Goal: Information Seeking & Learning: Learn about a topic

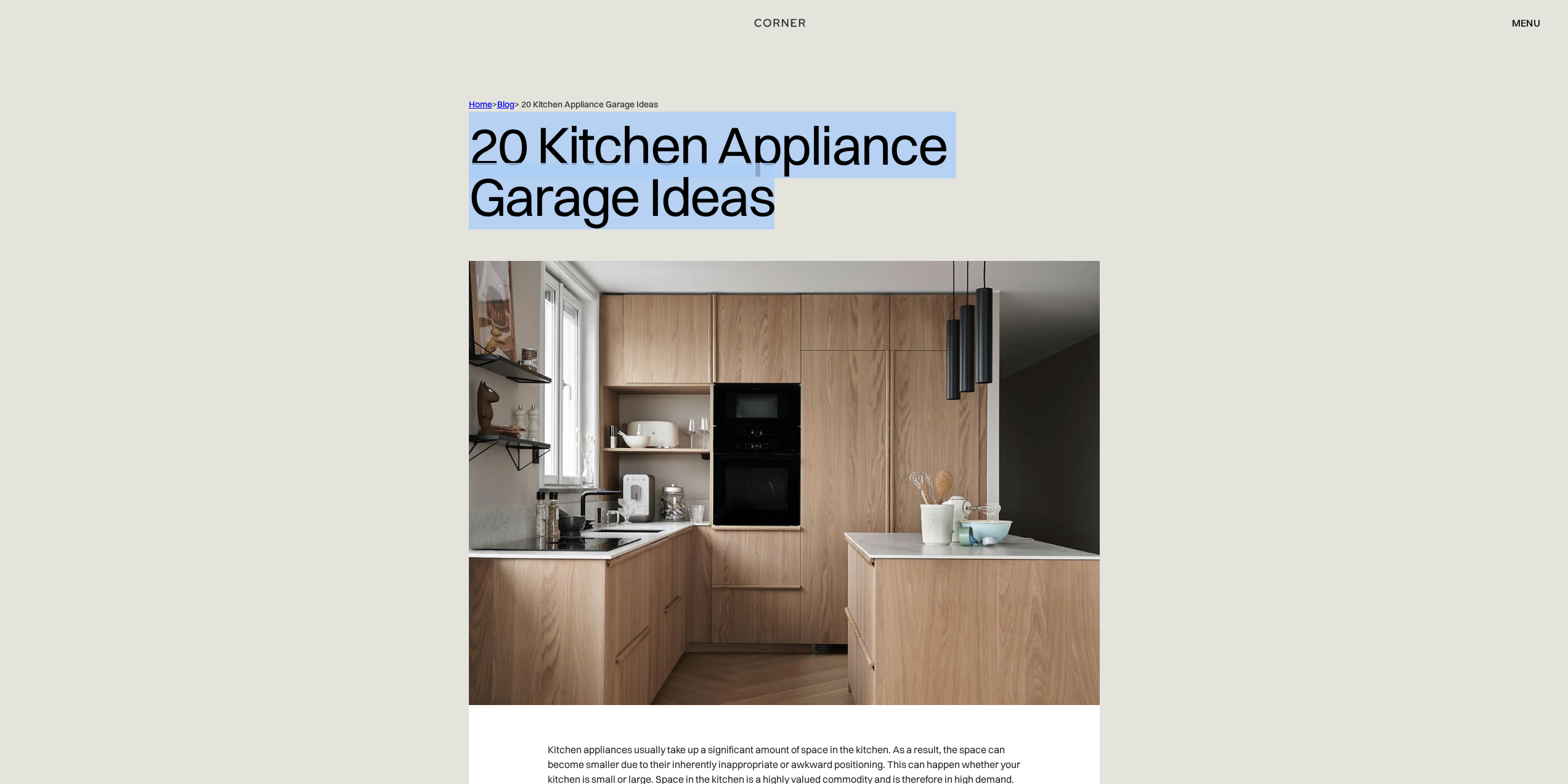
drag, startPoint x: 808, startPoint y: 197, endPoint x: 541, endPoint y: 170, distance: 268.4
click at [459, 147] on div "Home > Blog > 20 Kitchen Appliance Garage Ideas 20 Kitchen Appliance Garage Ide…" at bounding box center [784, 179] width 789 height 162
copy h1 "20 Kitchen Appliance Garage Ideas"
click at [1225, 178] on div "Home > Blog > 20 Kitchen Appliance Garage Ideas 20 Kitchen Appliance Garage Ide…" at bounding box center [784, 179] width 1568 height 162
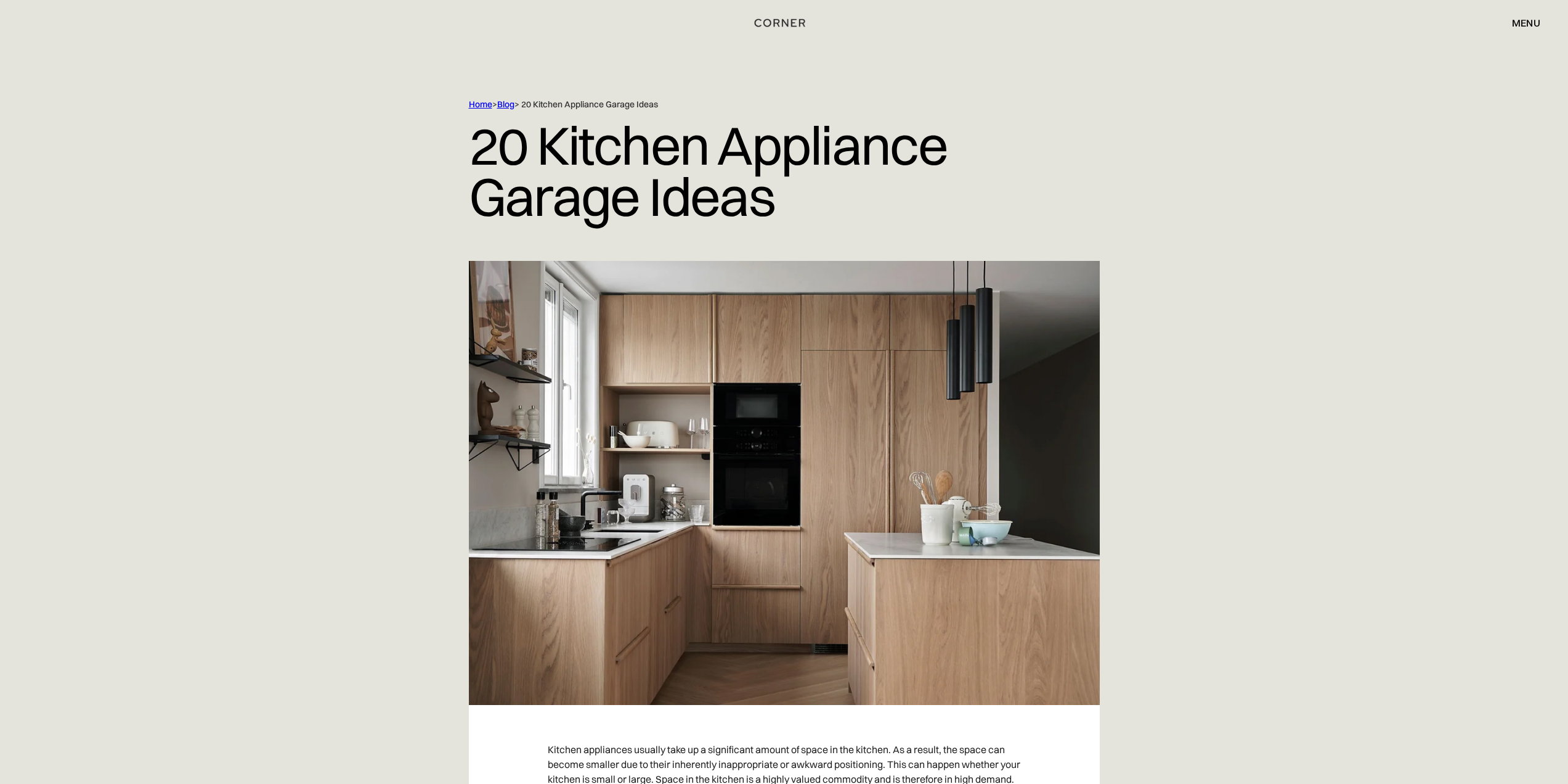
click at [438, 102] on div "Home > Blog > 20 Kitchen Appliance Garage Ideas 20 Kitchen Appliance Garage Ide…" at bounding box center [784, 179] width 789 height 162
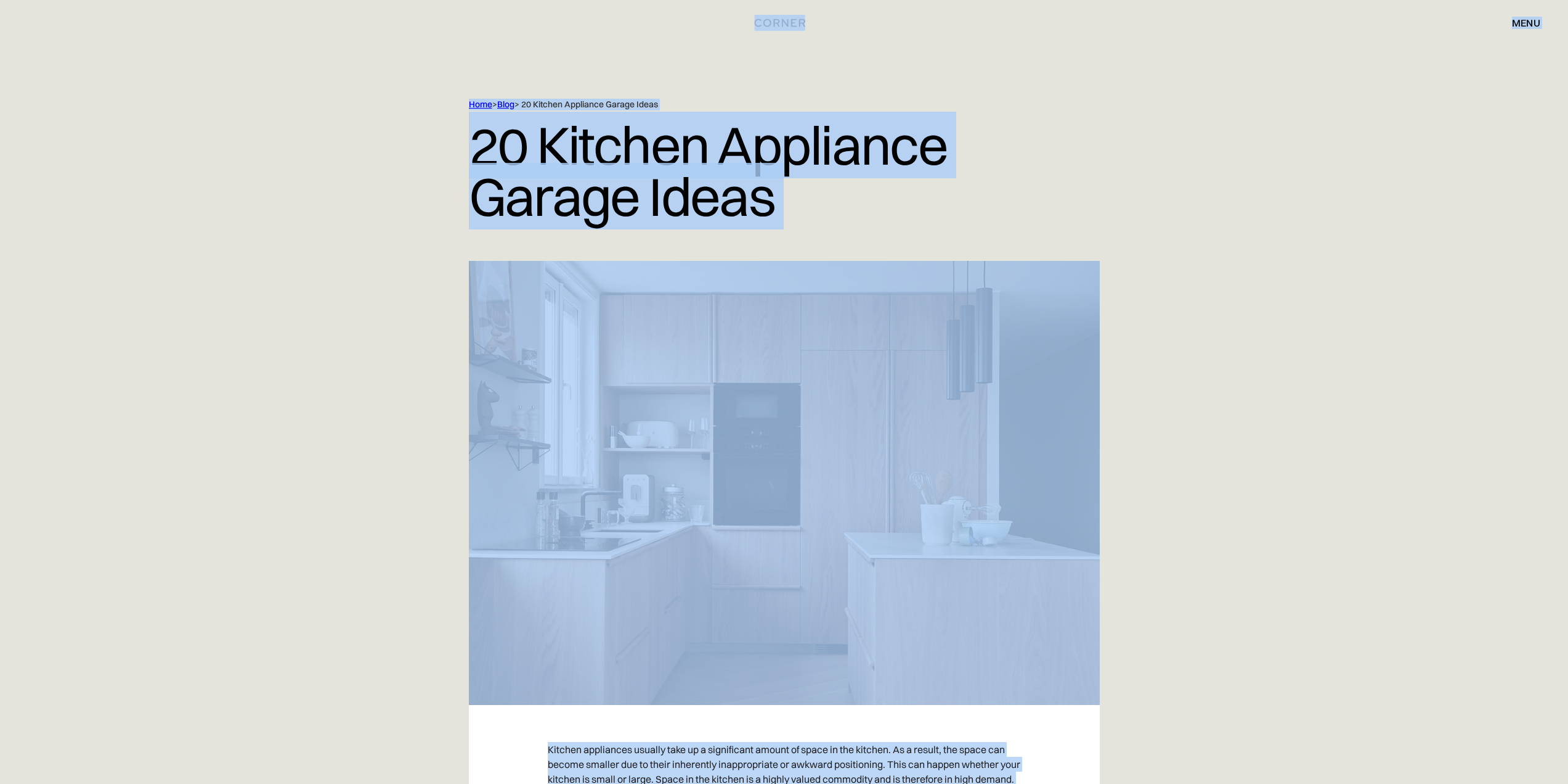
copy div "Shop Kitchens Shop Kitchens How it works How it works Projects Projects Inspira…"
click at [1459, 324] on div "Home > Blog > 20 Kitchen Appliance Garage Ideas 20 Kitchen Appliance Garage Ide…" at bounding box center [784, 352] width 1568 height 705
click at [1231, 205] on div "Home > Blog > 20 Kitchen Appliance Garage Ideas 20 Kitchen Appliance Garage Ide…" at bounding box center [784, 179] width 1568 height 162
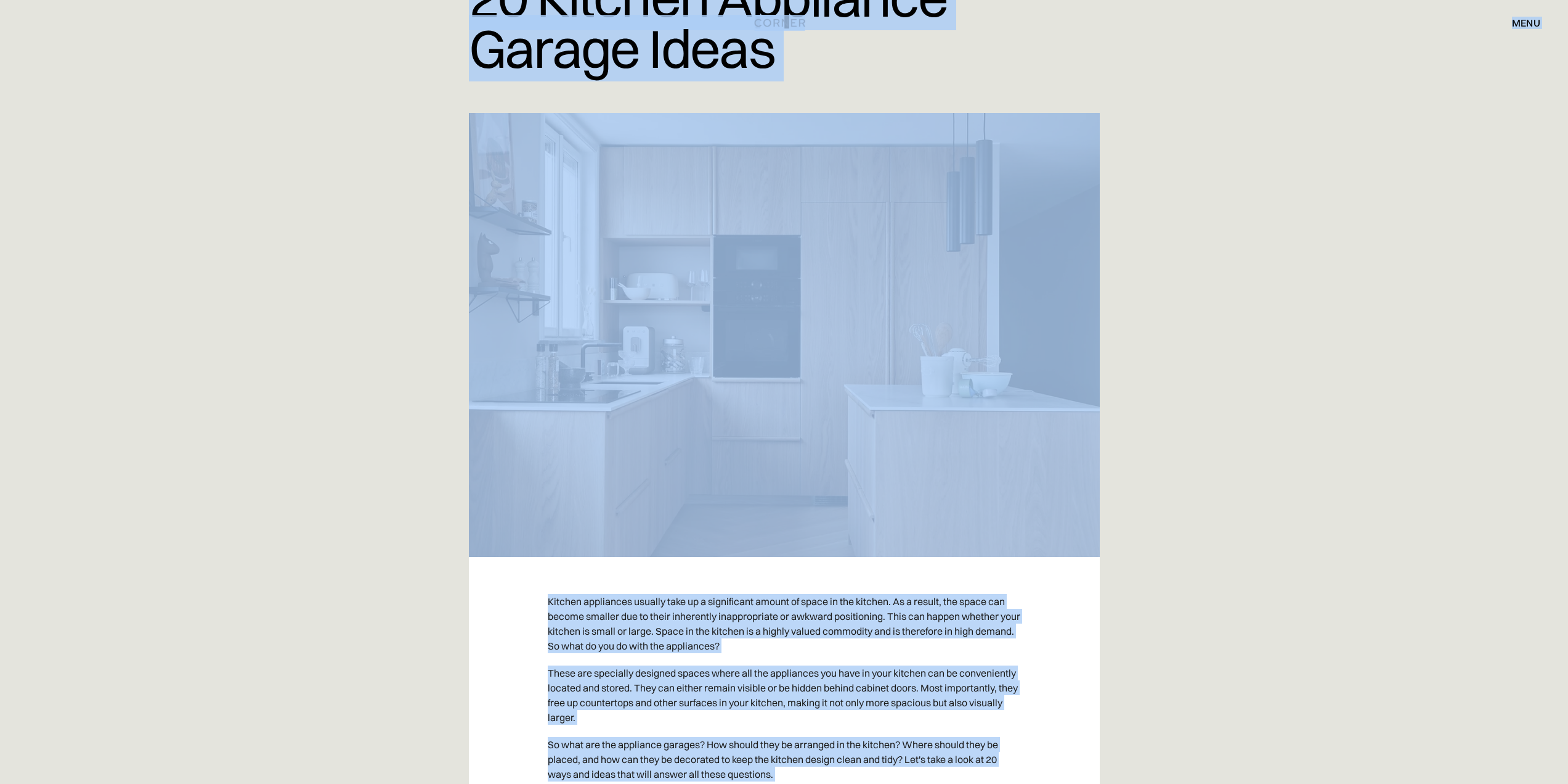
scroll to position [185, 0]
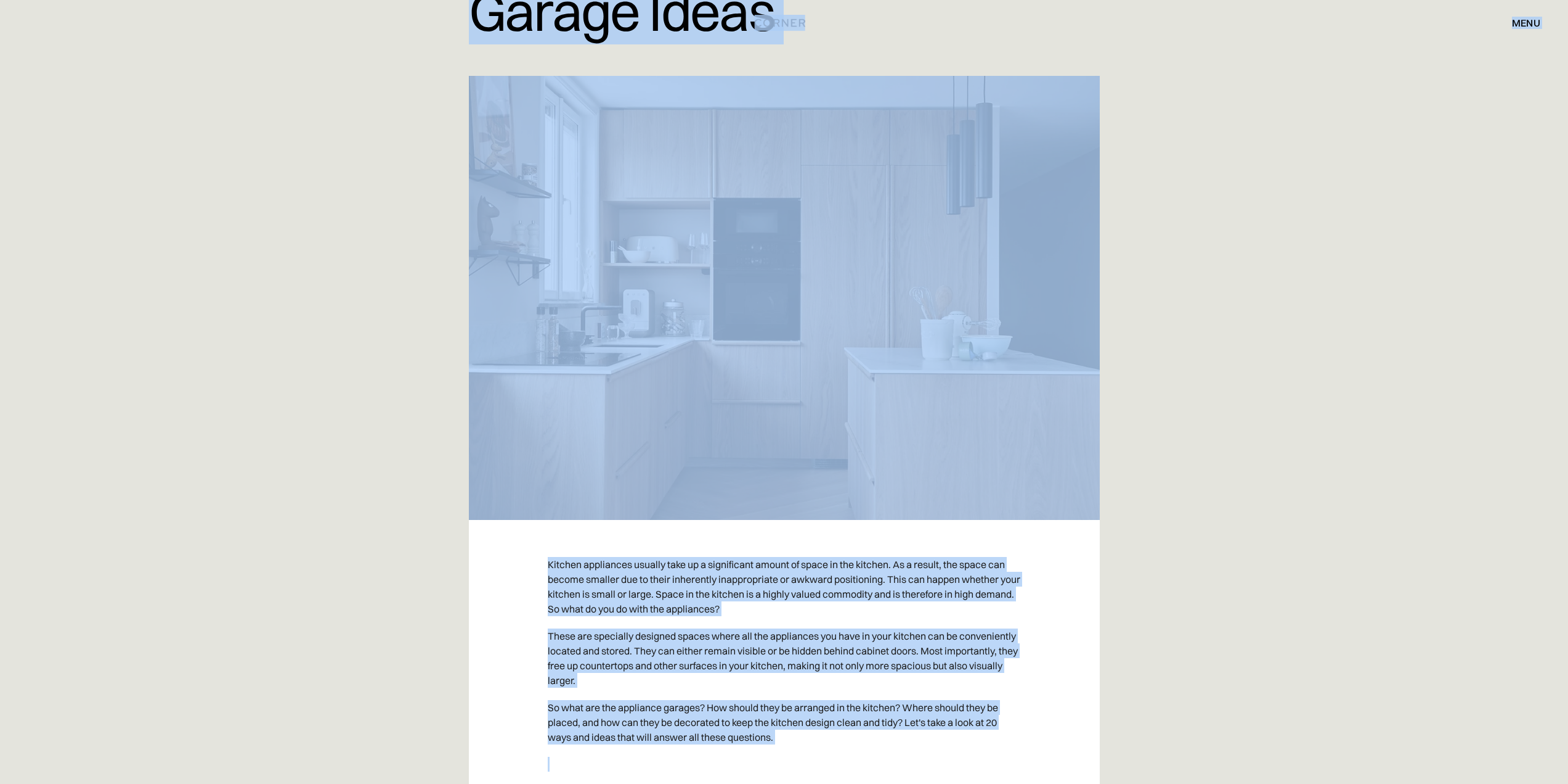
click at [1251, 219] on div "Home > Blog > 20 Kitchen Appliance Garage Ideas 20 Kitchen Appliance Garage Ide…" at bounding box center [784, 168] width 1568 height 705
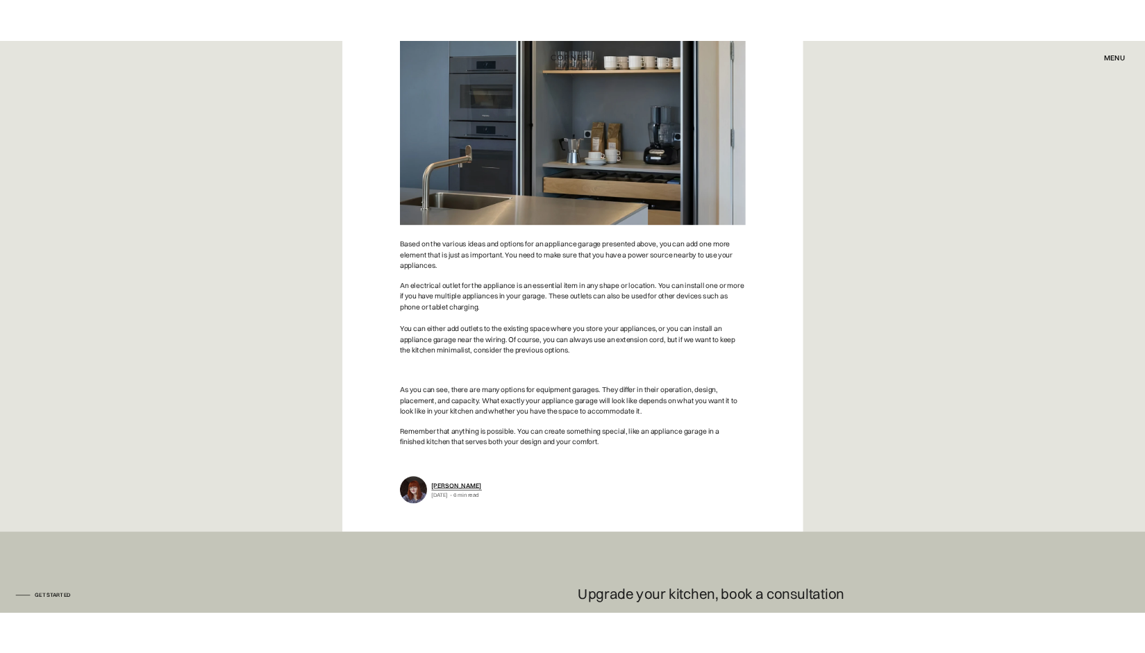
scroll to position [13679, 0]
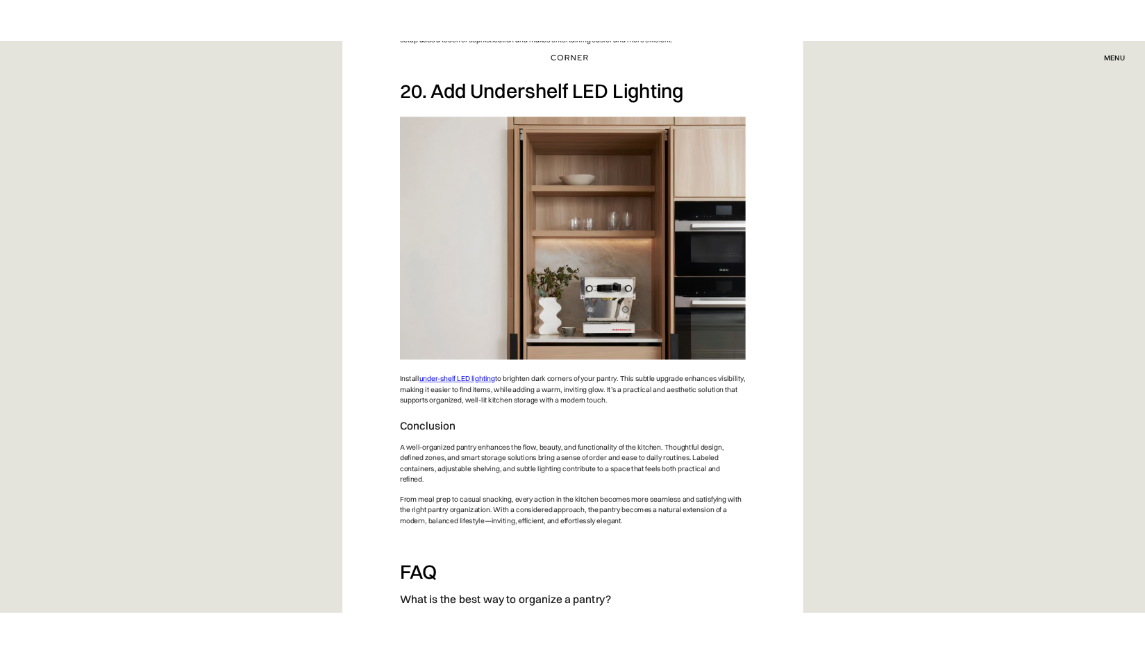
scroll to position [12290, 0]
